Goal: Task Accomplishment & Management: Use online tool/utility

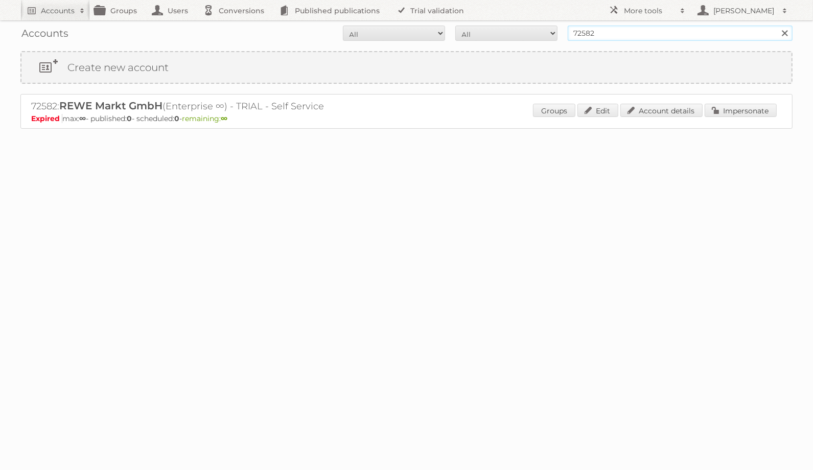
click at [605, 33] on input "72582" at bounding box center [680, 33] width 225 height 15
type input "ict edeka"
click at [777, 26] on input "Search" at bounding box center [784, 33] width 15 height 15
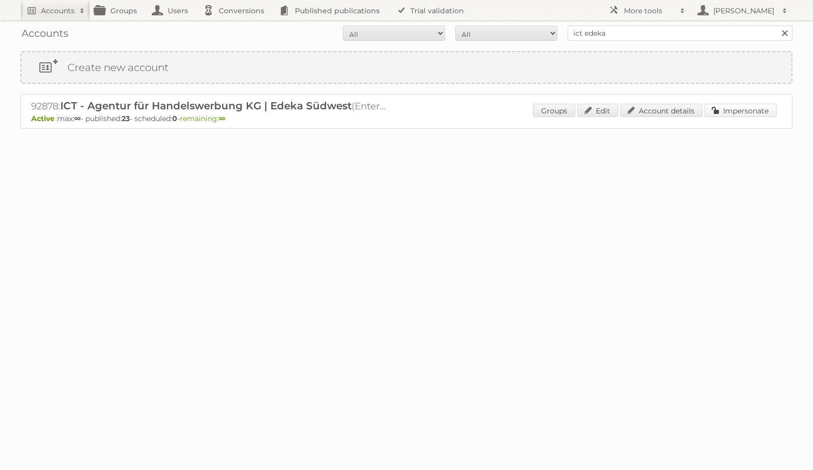
click at [738, 109] on link "Impersonate" at bounding box center [741, 110] width 72 height 13
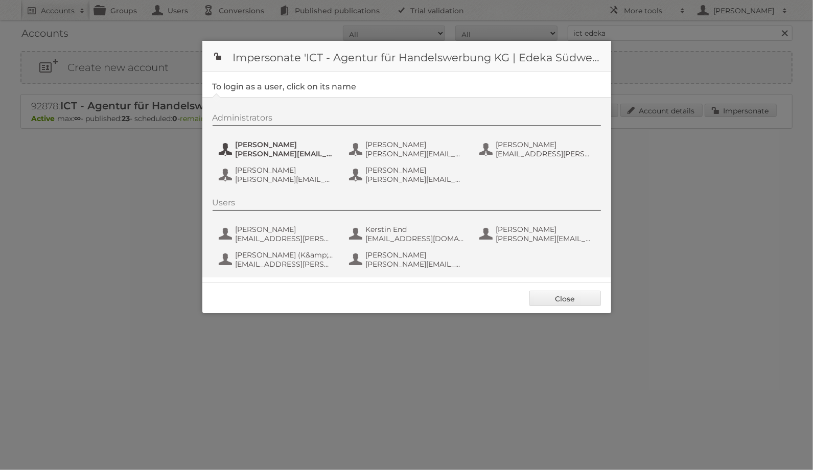
click at [298, 158] on button "[PERSON_NAME] [PERSON_NAME][EMAIL_ADDRESS][PERSON_NAME][DOMAIN_NAME]" at bounding box center [278, 149] width 120 height 20
